Goal: Information Seeking & Learning: Stay updated

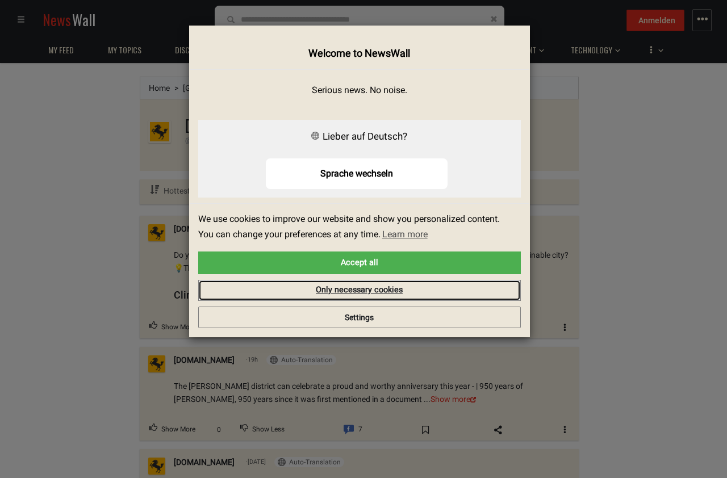
click at [415, 291] on link "Only necessary cookies" at bounding box center [359, 291] width 322 height 22
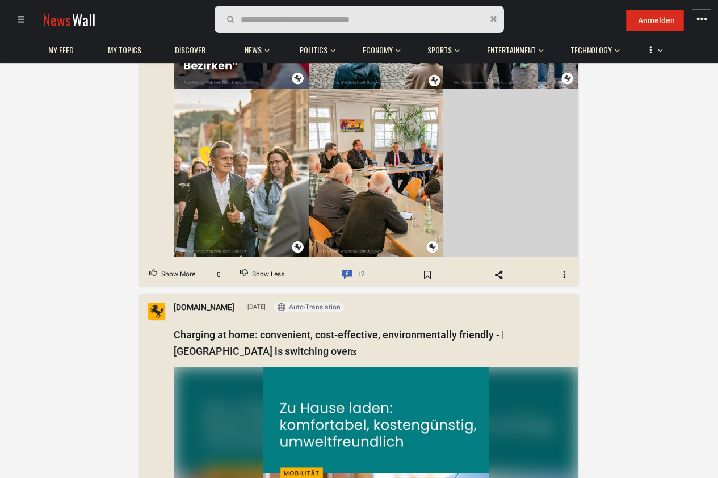
scroll to position [351, 0]
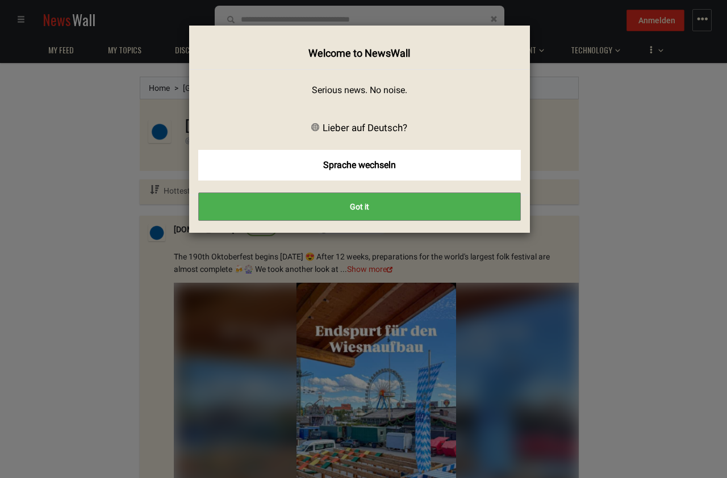
click at [347, 203] on button "Got it" at bounding box center [359, 206] width 322 height 28
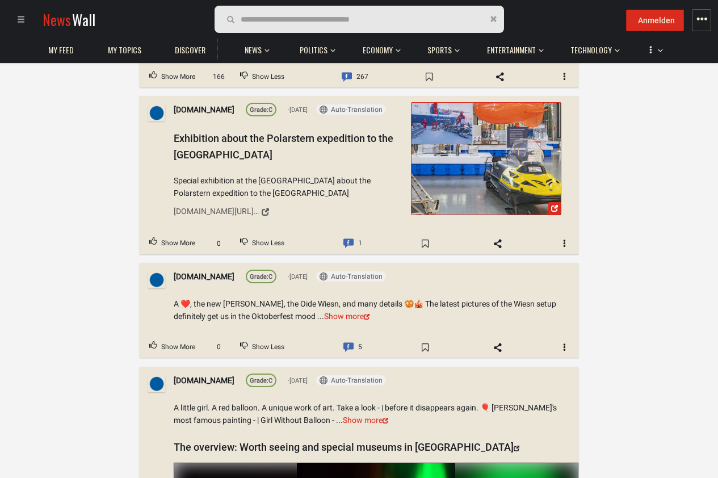
scroll to position [16756, 0]
